Goal: Task Accomplishment & Management: Complete application form

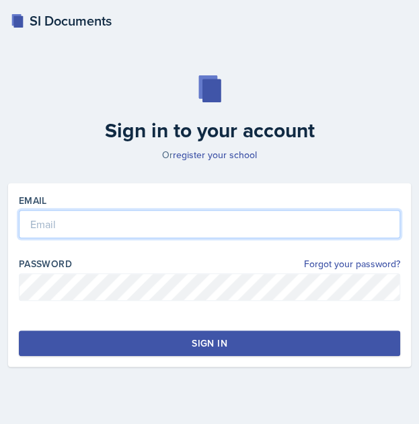
type input "[EMAIL_ADDRESS][DOMAIN_NAME]"
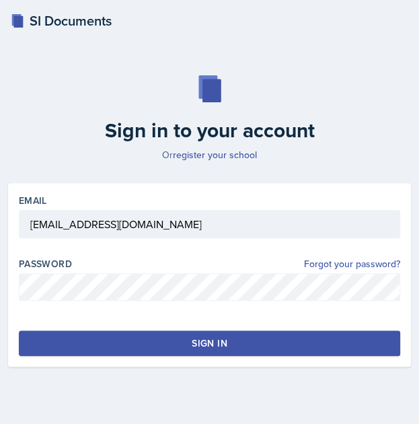
click at [162, 341] on button "Sign in" at bounding box center [209, 343] width 381 height 26
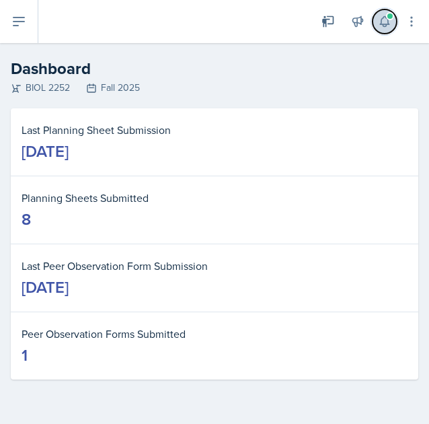
click at [392, 21] on button at bounding box center [385, 21] width 24 height 24
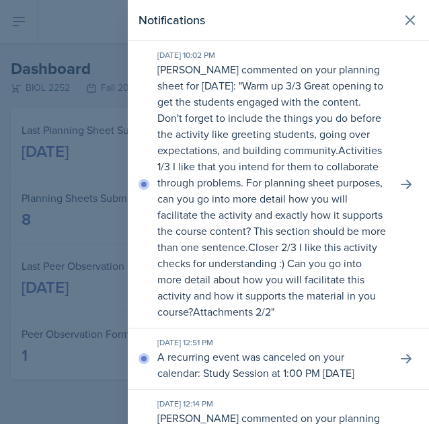
click at [399, 36] on header "Notifications" at bounding box center [278, 20] width 301 height 41
click at [406, 22] on icon at bounding box center [410, 20] width 8 height 8
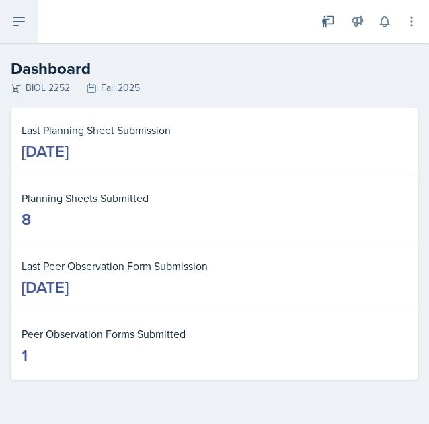
click at [24, 26] on icon at bounding box center [19, 21] width 16 height 16
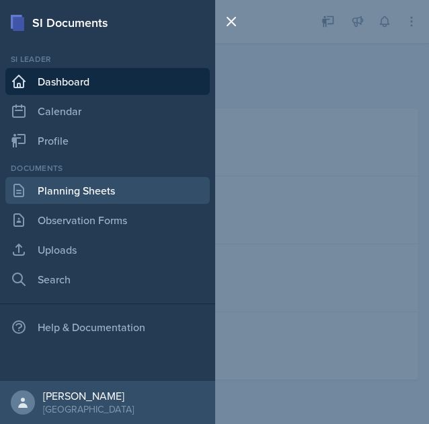
click at [77, 197] on link "Planning Sheets" at bounding box center [107, 190] width 205 height 27
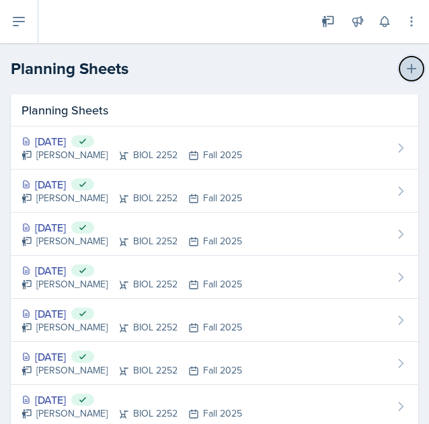
click at [405, 70] on icon at bounding box center [411, 68] width 13 height 13
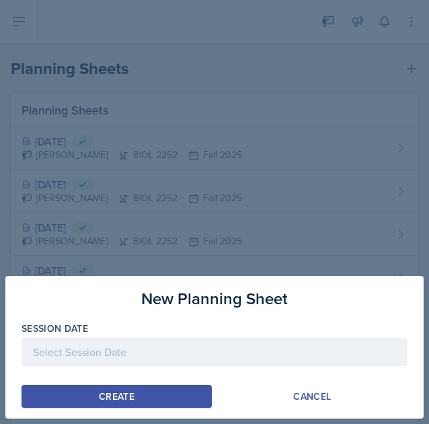
click at [139, 345] on div at bounding box center [215, 352] width 386 height 28
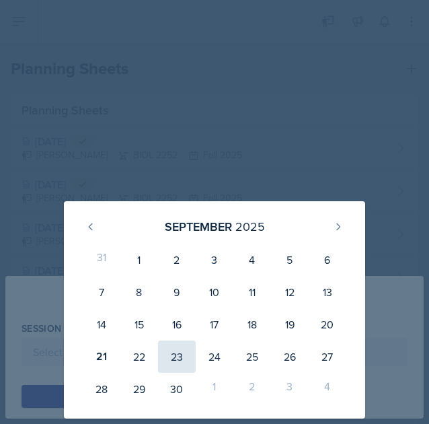
click at [186, 364] on div "23" at bounding box center [177, 356] width 38 height 32
type input "[DATE]"
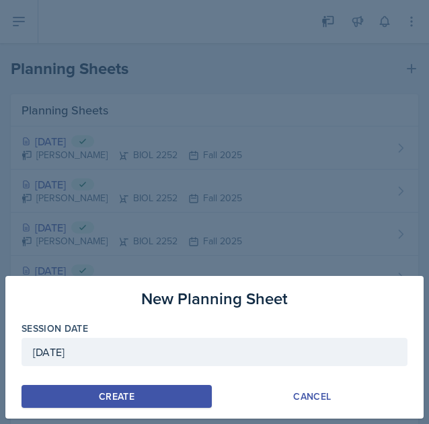
click at [121, 394] on div "Create" at bounding box center [117, 396] width 36 height 11
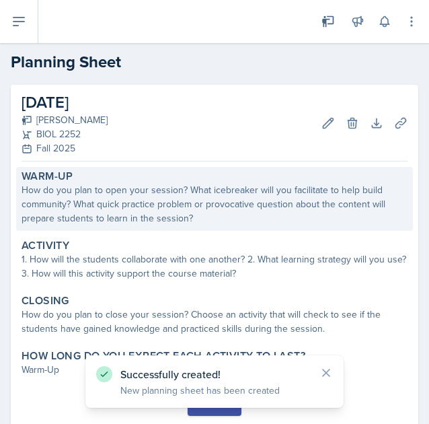
click at [165, 211] on div "How do you plan to open your session? What icebreaker will you facilitate to he…" at bounding box center [215, 204] width 386 height 42
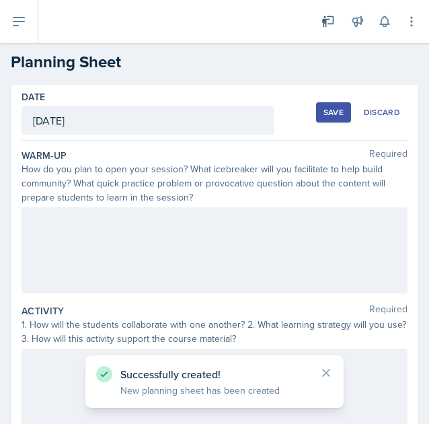
click at [122, 230] on div at bounding box center [215, 250] width 386 height 86
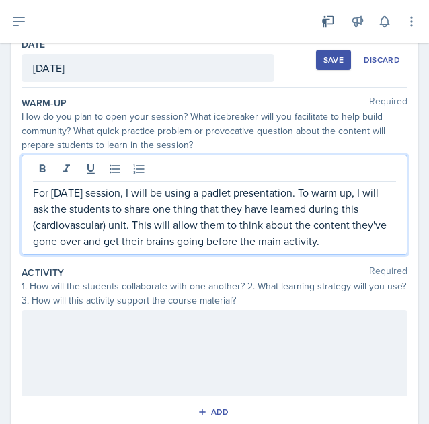
click at [87, 330] on p at bounding box center [214, 324] width 363 height 16
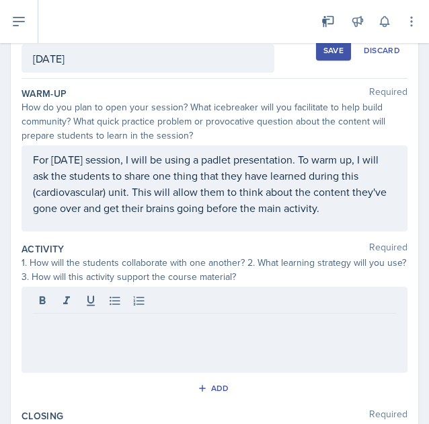
click at [338, 214] on p "For [DATE] session, I will be using a padlet presentation. To warm up, I will a…" at bounding box center [214, 183] width 363 height 65
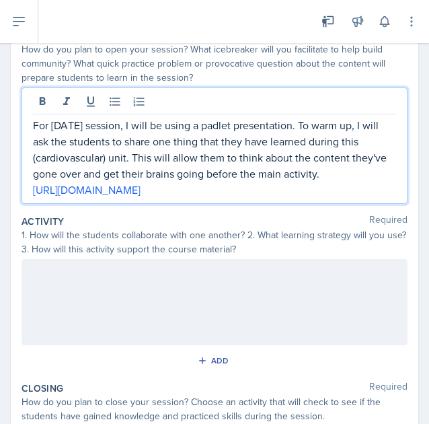
click at [170, 309] on div at bounding box center [215, 302] width 386 height 86
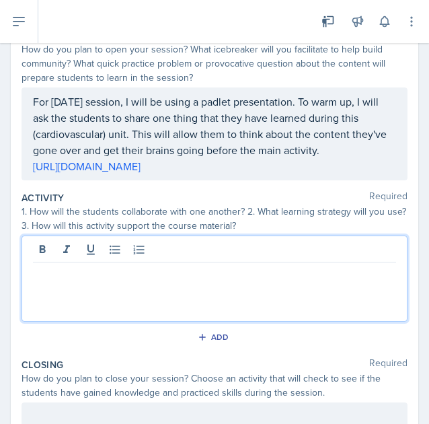
scroll to position [143, 0]
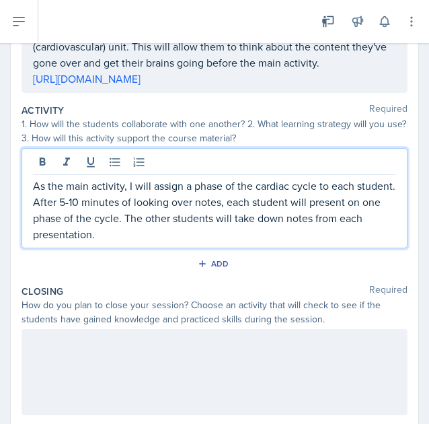
click at [133, 335] on p at bounding box center [214, 343] width 363 height 16
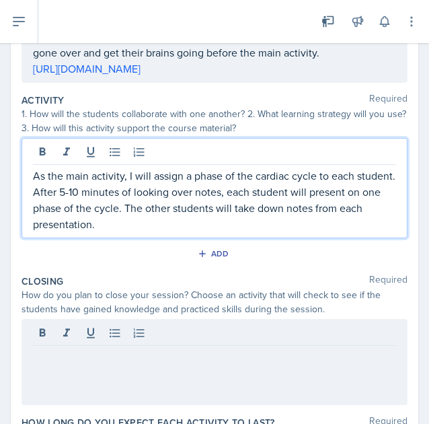
click at [176, 206] on p "As the main activity, I will assign a phase of the cardiac cycle to each studen…" at bounding box center [214, 200] width 363 height 65
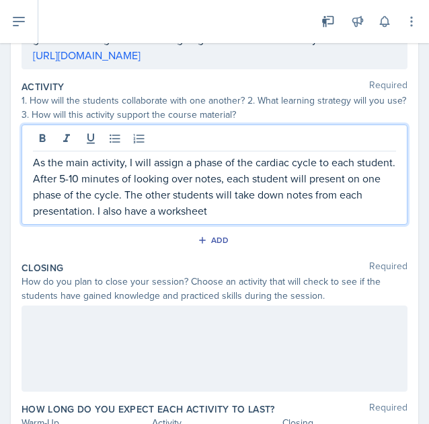
click at [11, 365] on div "Date [DATE] [DATE] 31 1 2 3 4 5 6 7 8 9 10 11 12 13 14 15 16 17 18 19 20 21 22 …" at bounding box center [215, 164] width 408 height 620
click at [267, 187] on p "As the main activity, I will assign a phase of the cardiac cycle to each studen…" at bounding box center [214, 186] width 363 height 65
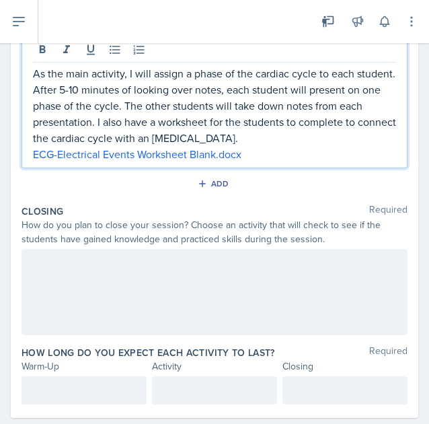
click at [154, 255] on p at bounding box center [214, 263] width 363 height 16
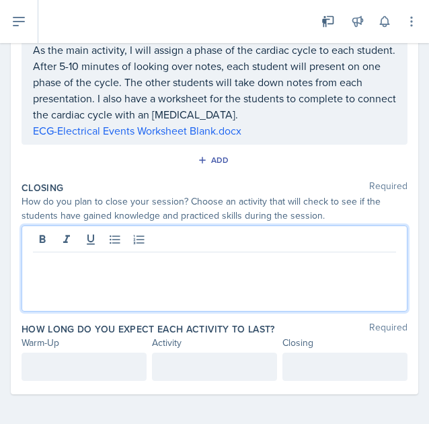
scroll to position [318, 0]
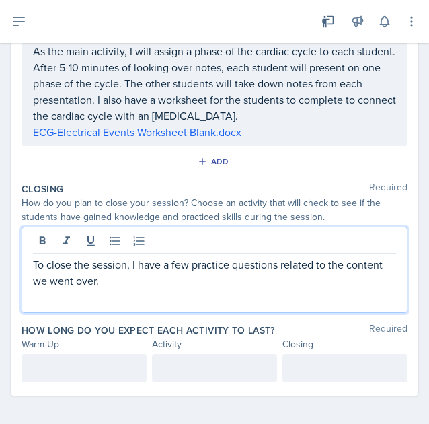
click at [106, 368] on div at bounding box center [84, 368] width 125 height 28
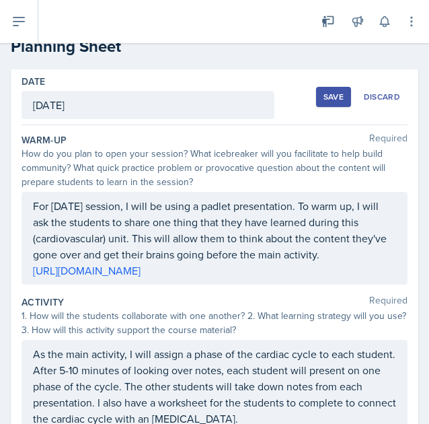
scroll to position [0, 0]
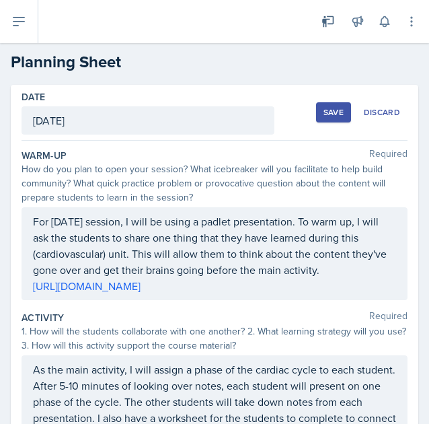
click at [324, 108] on div "Save" at bounding box center [334, 112] width 20 height 11
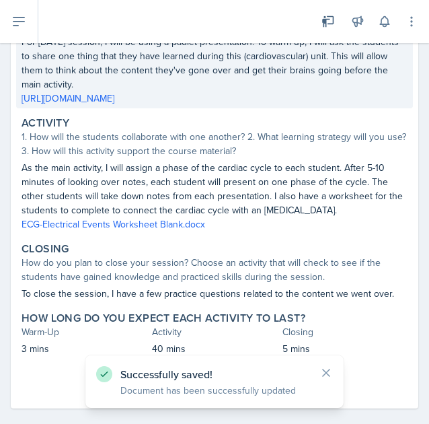
scroll to position [209, 0]
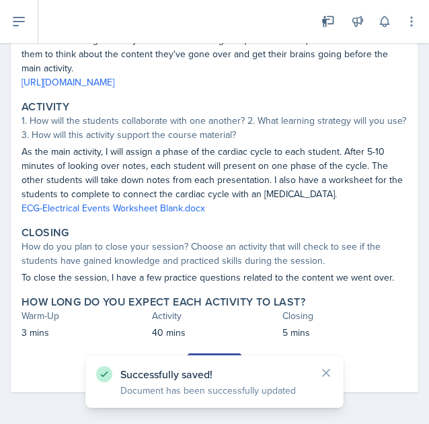
click at [199, 353] on button "Submit" at bounding box center [214, 364] width 53 height 23
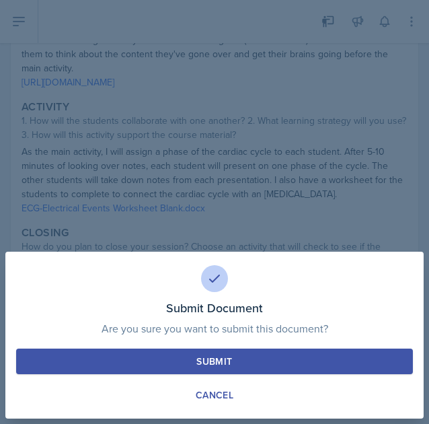
click at [215, 365] on div "Submit" at bounding box center [214, 361] width 36 height 13
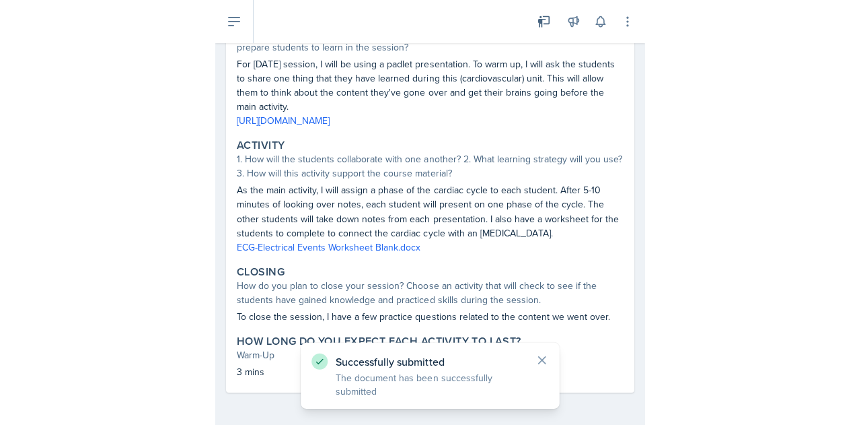
scroll to position [163, 0]
